Goal: Check status: Check status

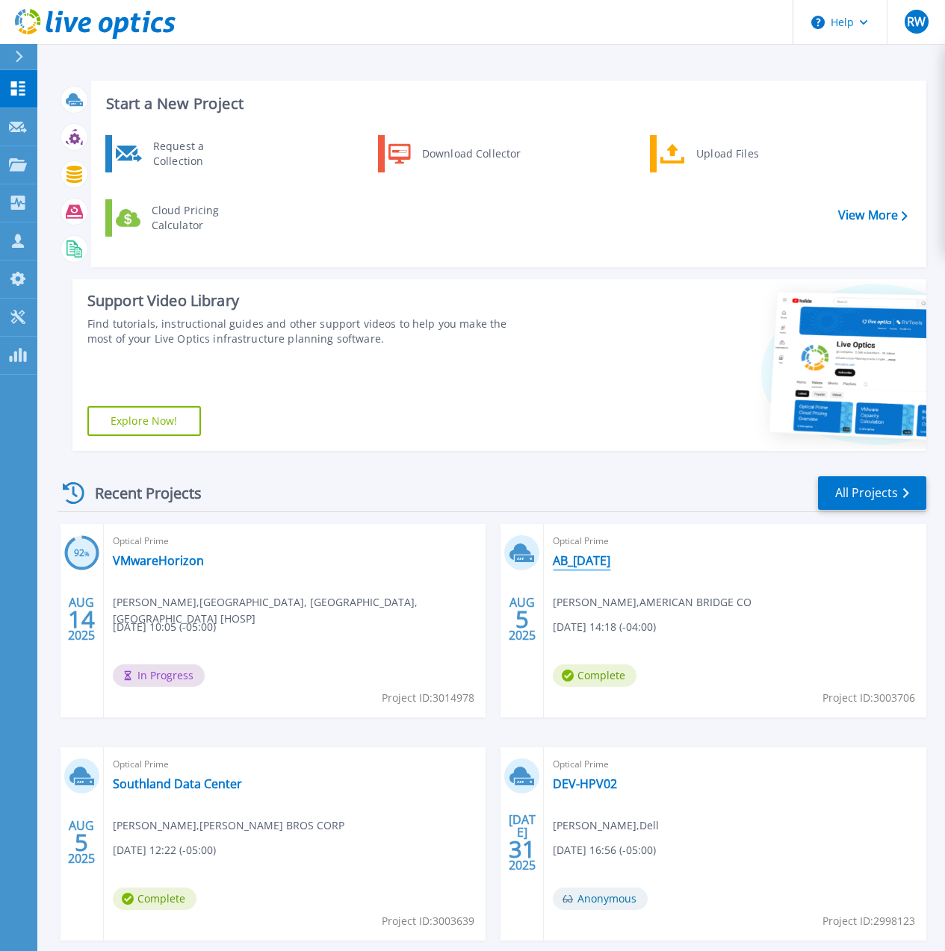
click at [553, 560] on link "AB_[DATE]" at bounding box center [581, 560] width 57 height 15
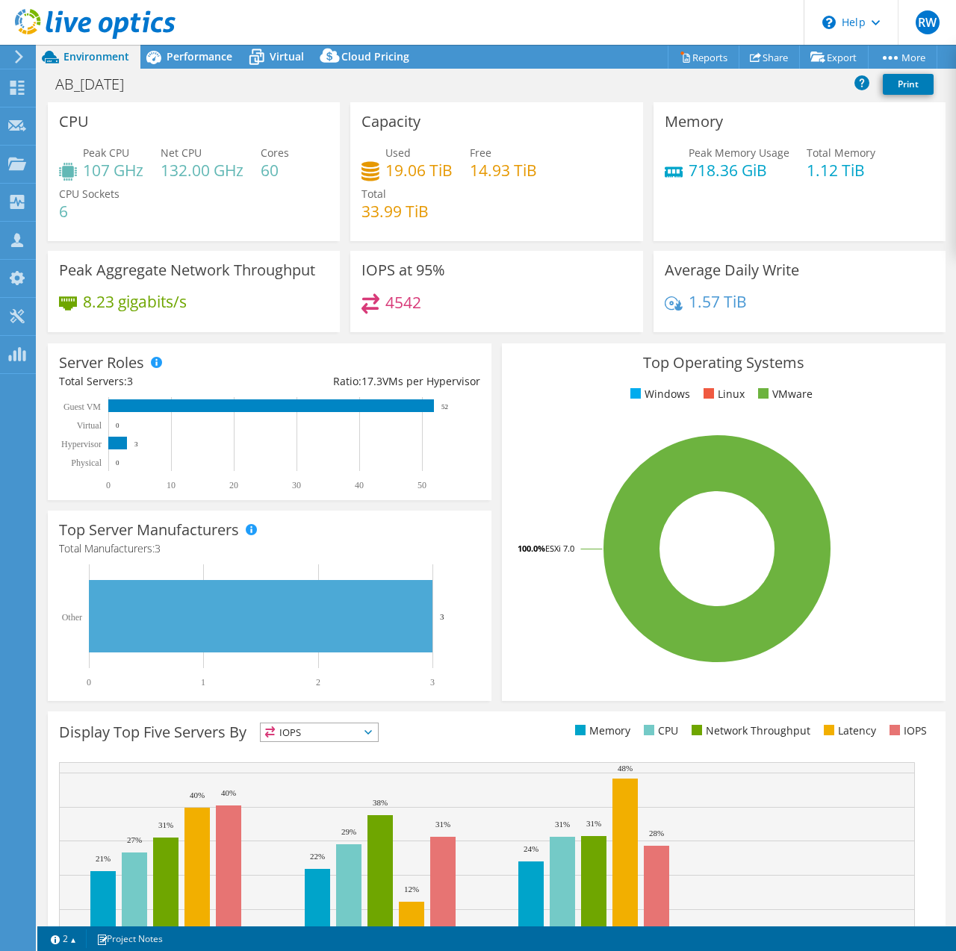
select select "USD"
click at [569, 77] on div "AB_[DATE] Print" at bounding box center [496, 84] width 918 height 28
click at [488, 495] on div "Server Roles Physical Servers represent bare metal servers that were targets of…" at bounding box center [270, 421] width 454 height 167
click at [578, 23] on header "RW Partner Team Member Ryan Weaver solutions@weavertech.us weavertech My Profil…" at bounding box center [478, 22] width 956 height 45
